Goal: Find specific page/section: Find specific page/section

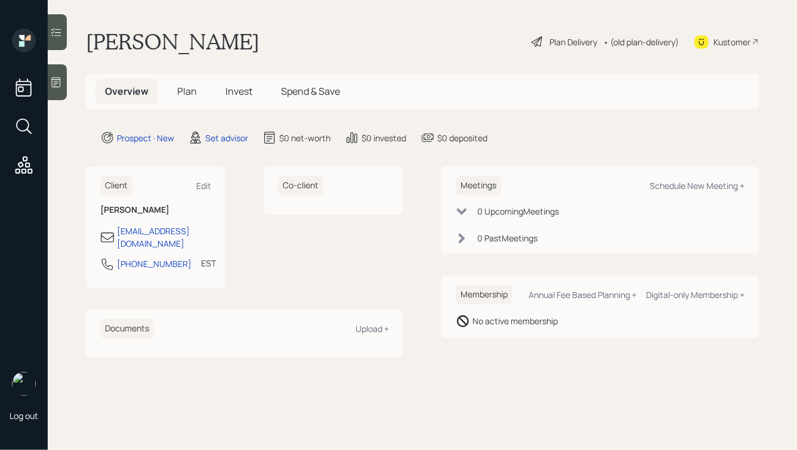
click at [58, 83] on icon at bounding box center [56, 82] width 12 height 12
